Goal: Transaction & Acquisition: Subscribe to service/newsletter

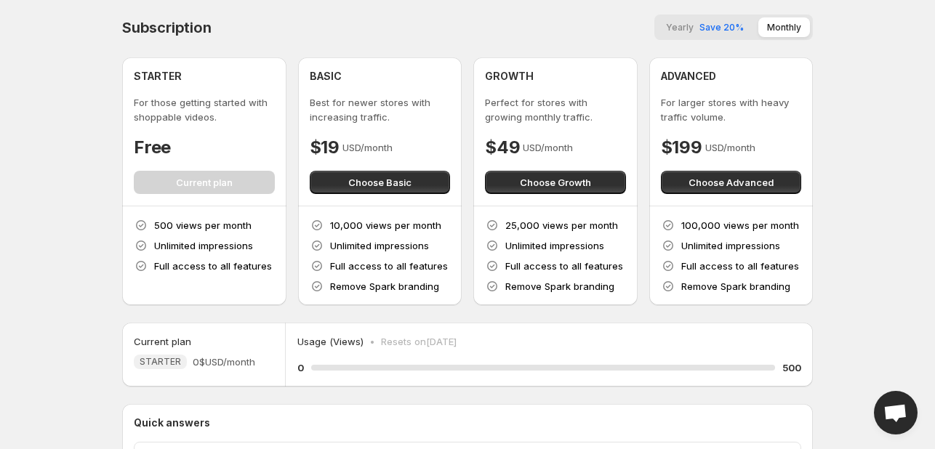
click at [689, 33] on button "Yearly Save 20%" at bounding box center [704, 27] width 95 height 20
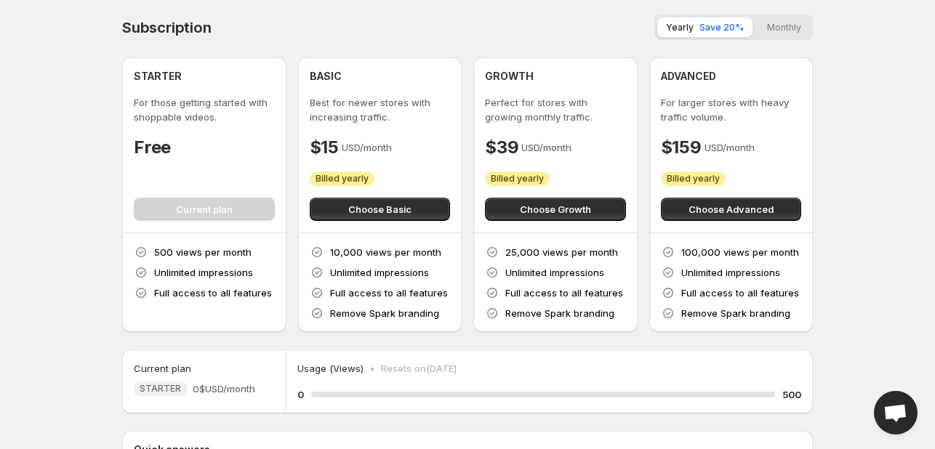
click at [772, 26] on button "Monthly" at bounding box center [784, 27] width 52 height 20
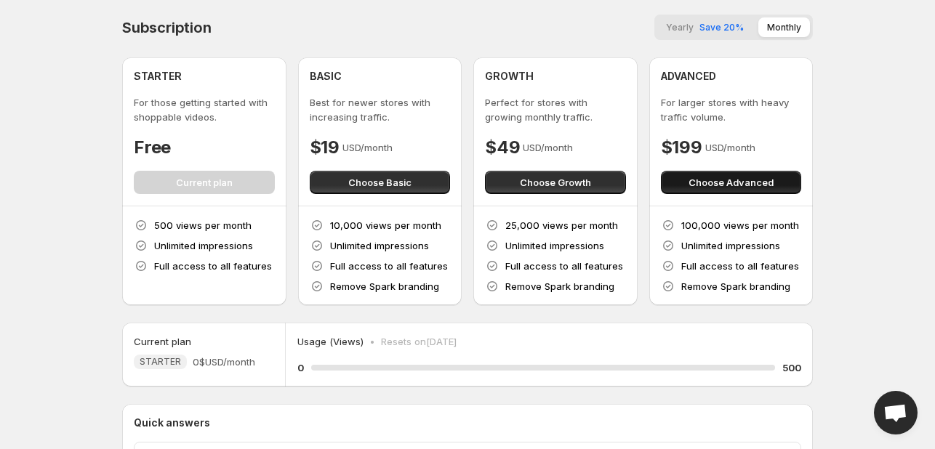
click at [690, 184] on span "Choose Advanced" at bounding box center [730, 182] width 85 height 15
